Goal: Find specific page/section: Find specific page/section

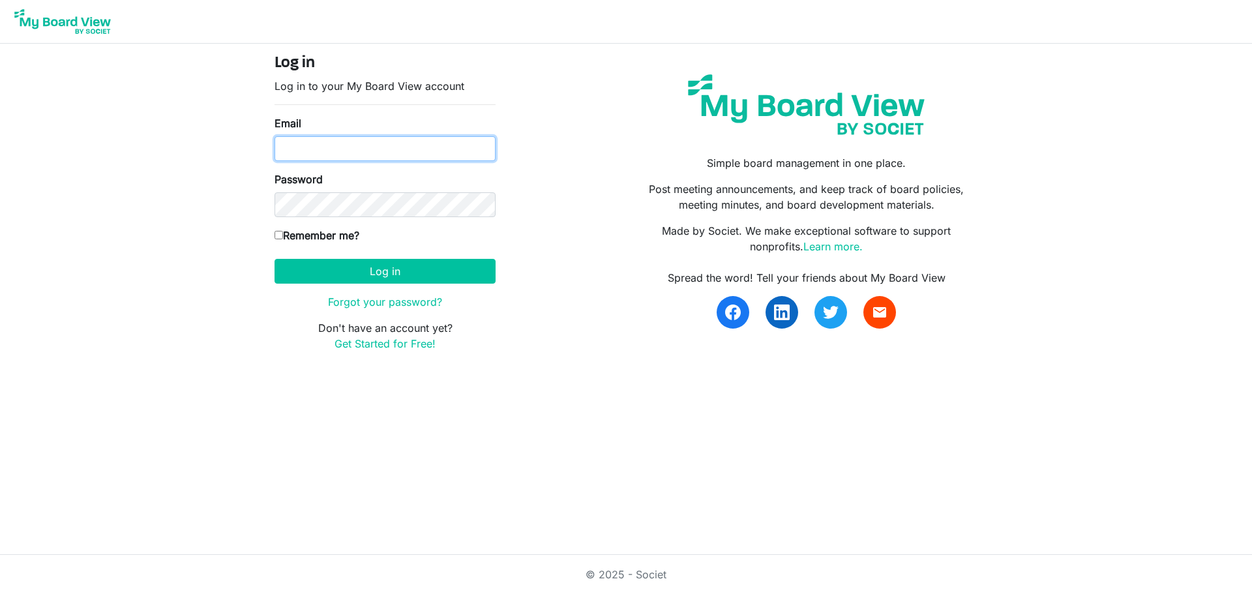
click at [299, 155] on input "Email" at bounding box center [385, 148] width 221 height 25
click at [275, 234] on div "Log in Log in to your My Board View account Email Password Remember me? America…" at bounding box center [385, 208] width 241 height 308
click at [275, 237] on input "Remember me?" at bounding box center [279, 235] width 8 height 8
checkbox input "true"
click at [290, 154] on input "Email" at bounding box center [385, 148] width 221 height 25
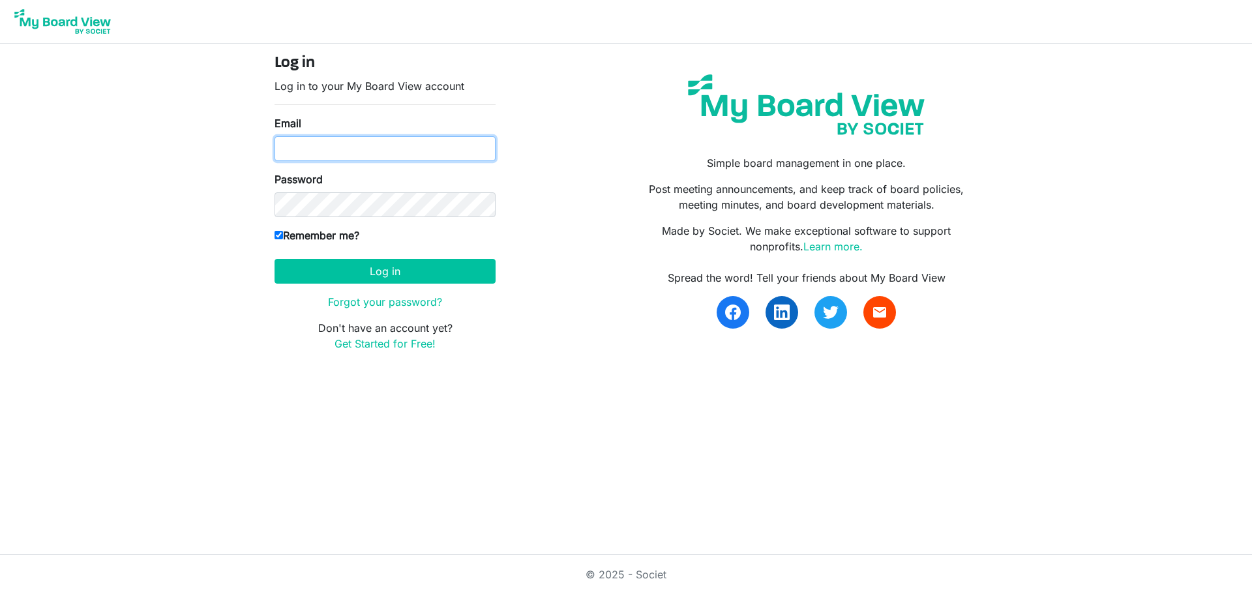
type input "jmcgee@gsnlive.org"
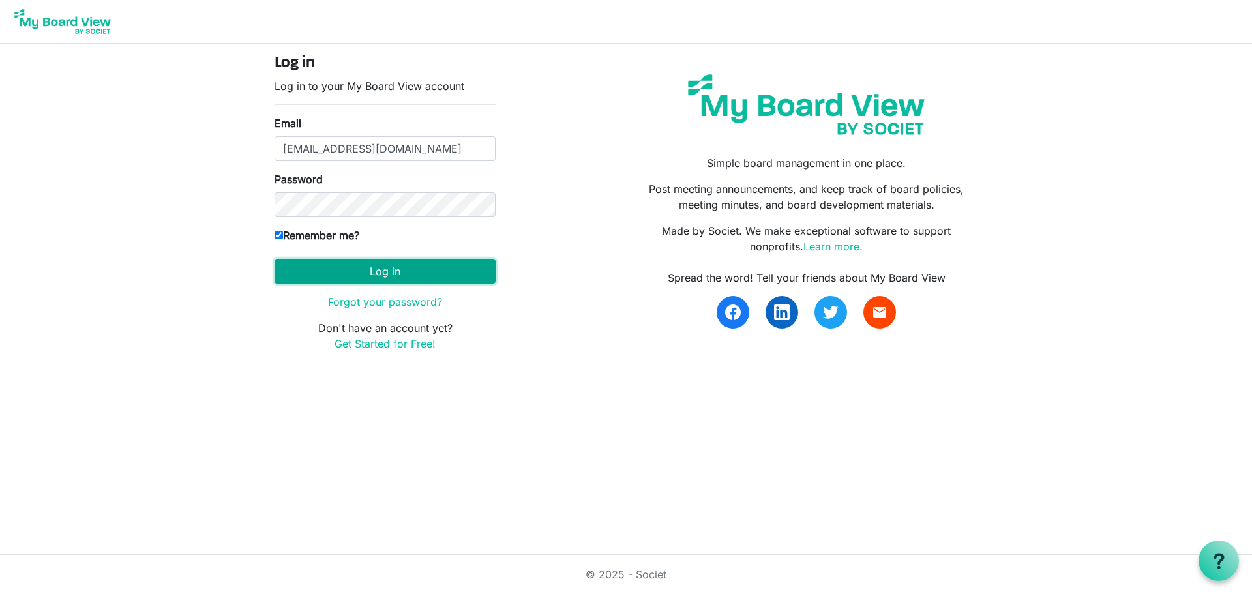
click at [316, 271] on button "Log in" at bounding box center [385, 271] width 221 height 25
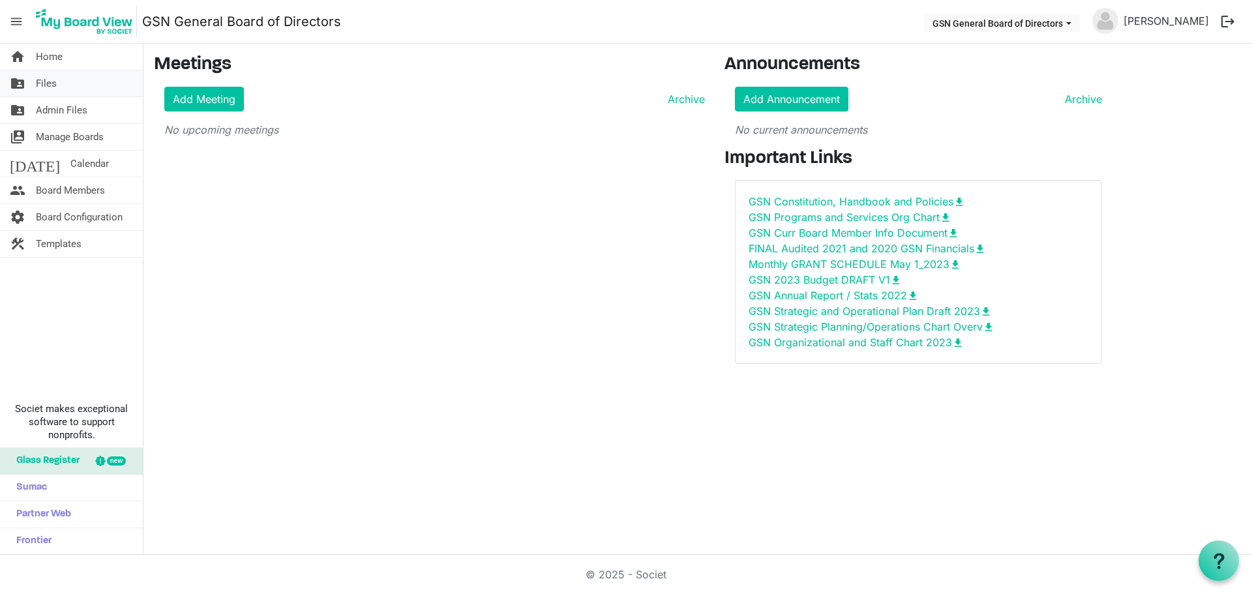
click at [55, 84] on span "Files" at bounding box center [46, 83] width 21 height 26
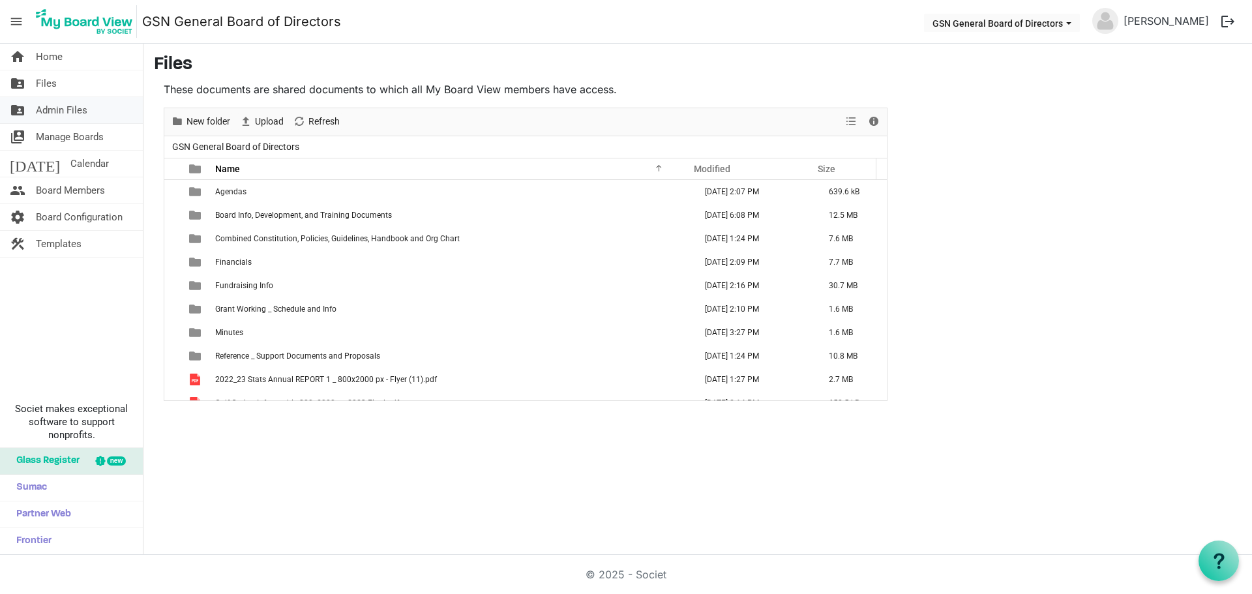
click at [52, 108] on span "Admin Files" at bounding box center [62, 110] width 52 height 26
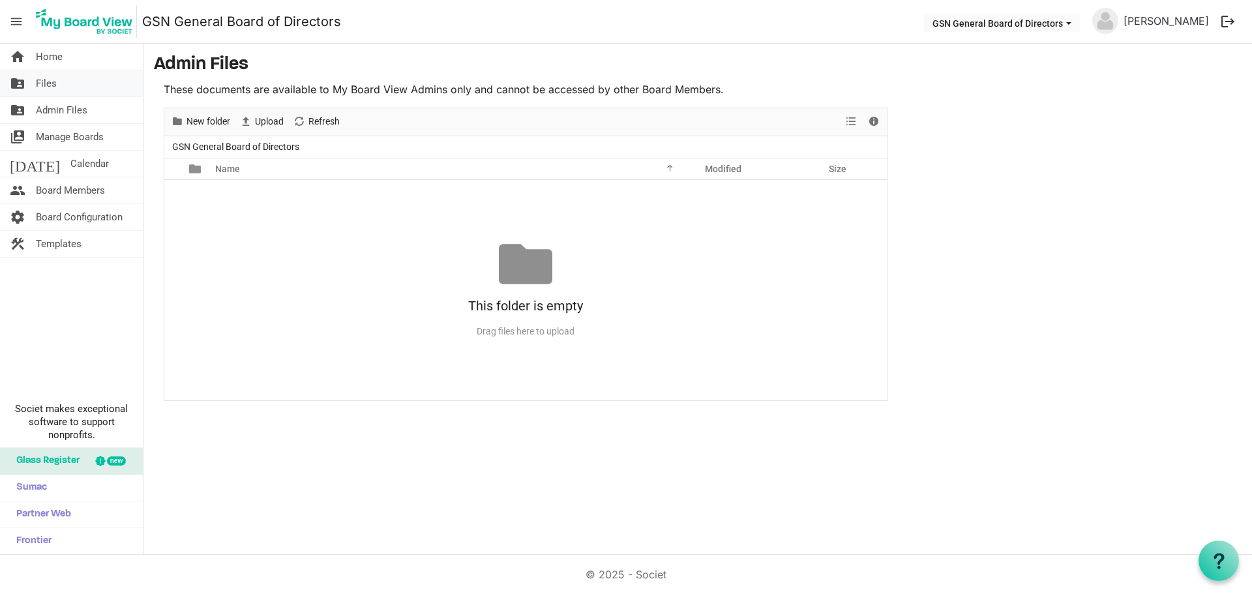
click at [50, 87] on span "Files" at bounding box center [46, 83] width 21 height 26
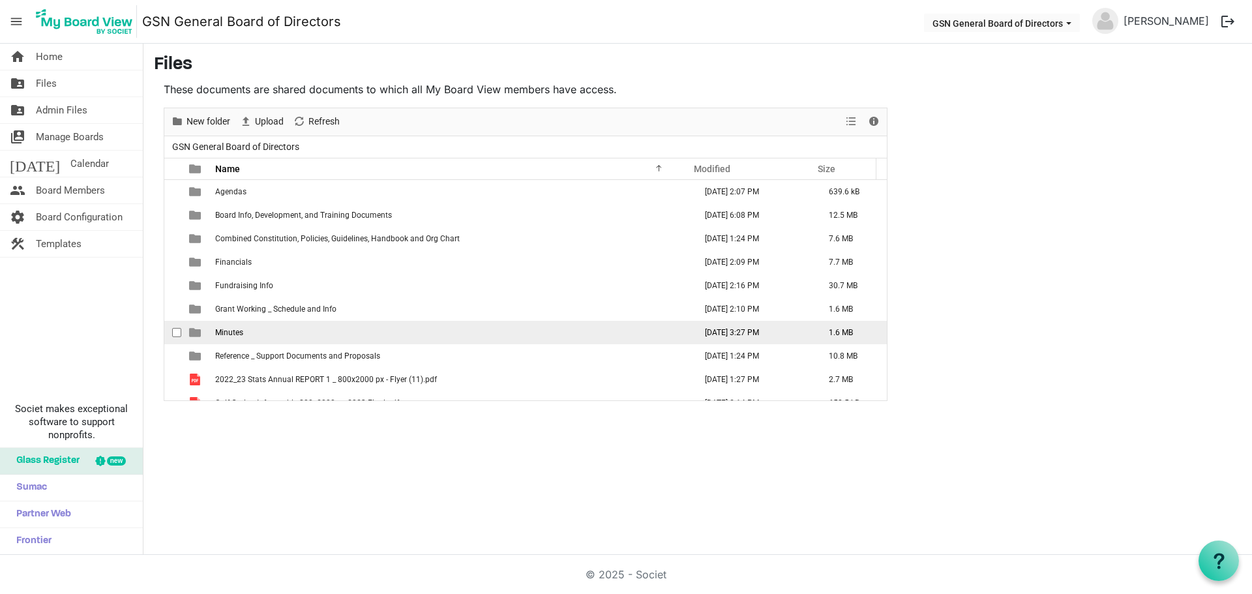
click at [219, 339] on td "Minutes" at bounding box center [451, 332] width 480 height 23
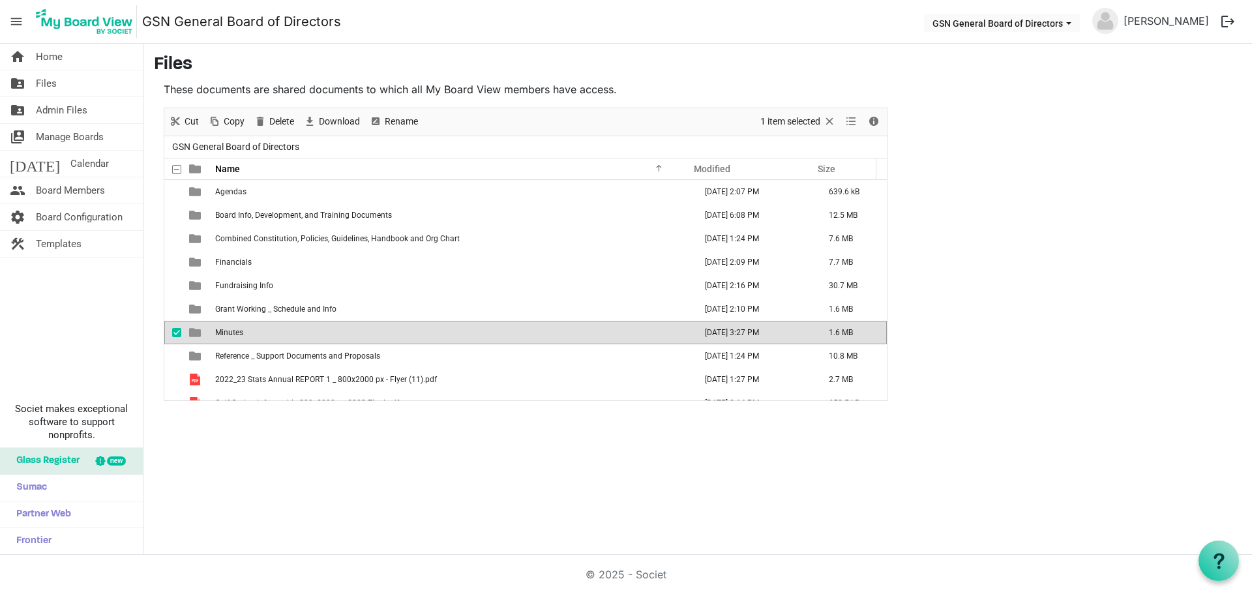
click at [219, 339] on td "Minutes" at bounding box center [451, 332] width 480 height 23
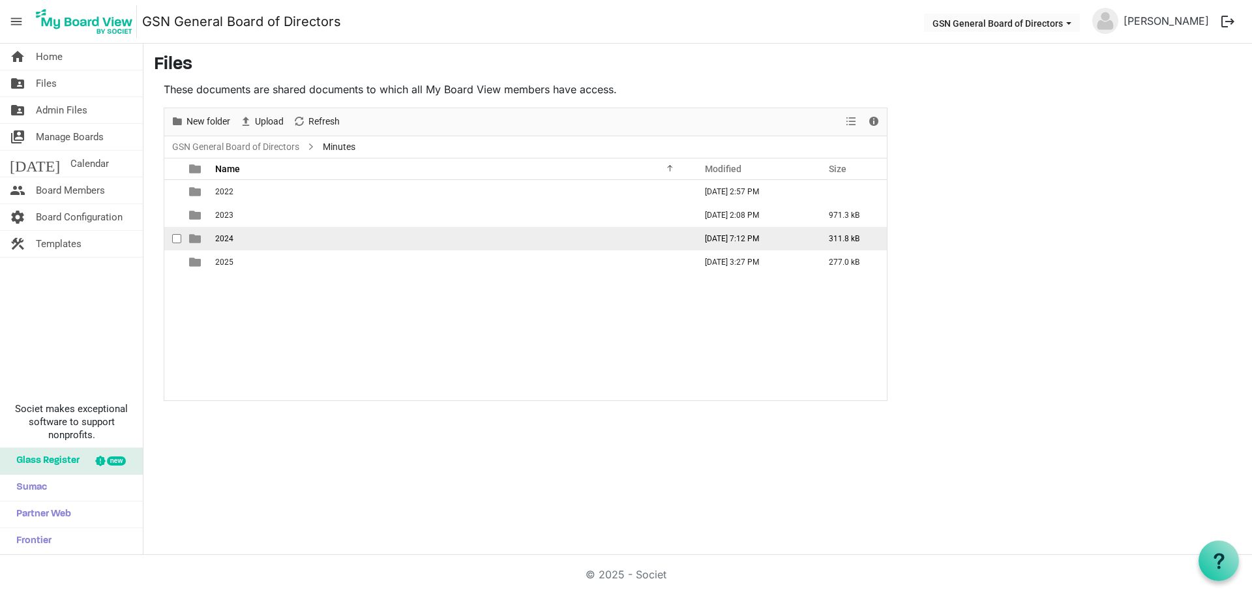
click at [222, 239] on span "2024" at bounding box center [224, 238] width 18 height 9
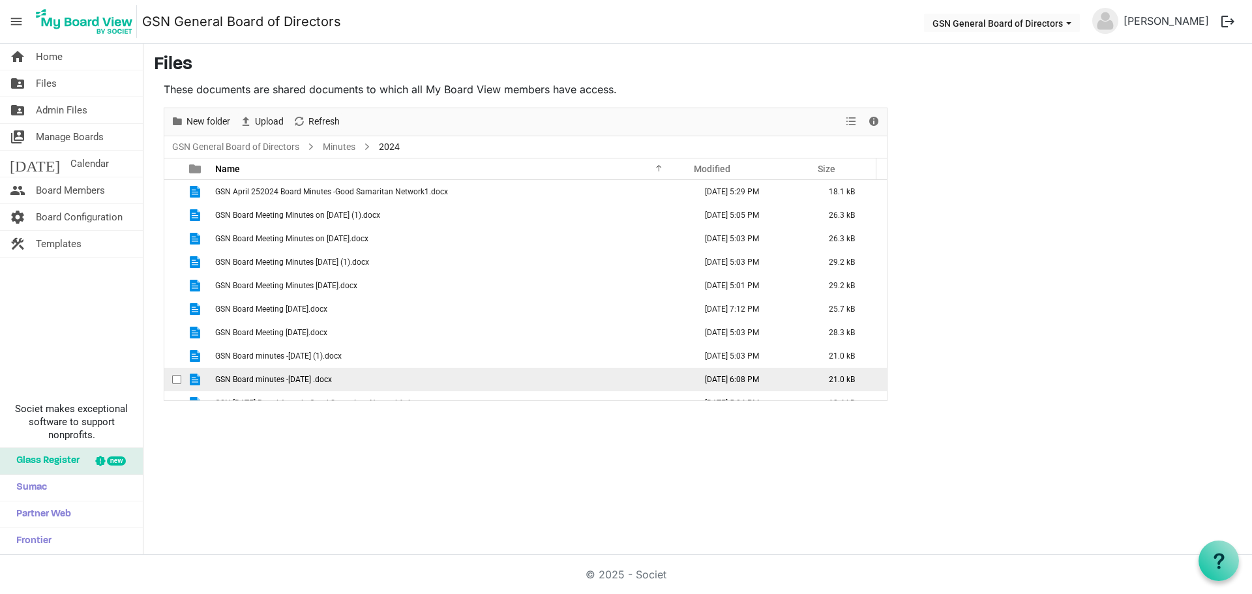
scroll to position [61, 0]
